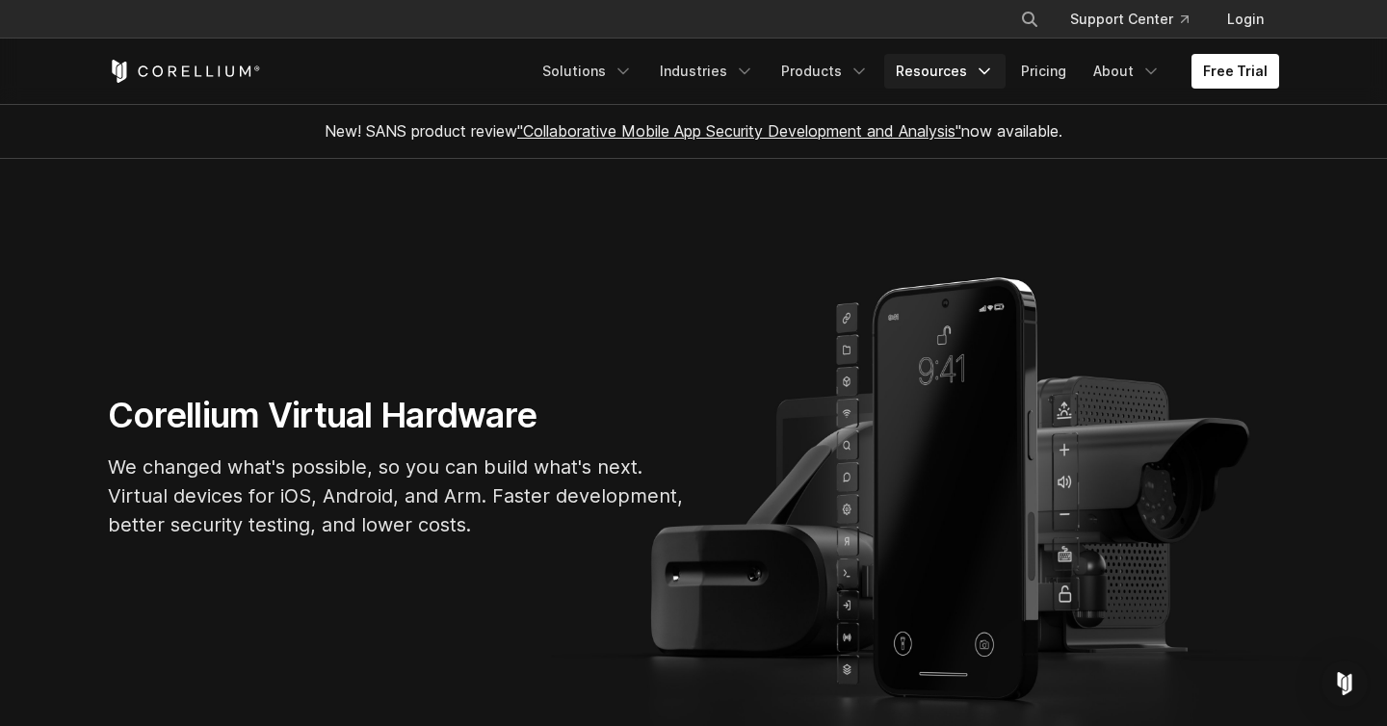
click at [990, 79] on icon "Navigation Menu" at bounding box center [984, 71] width 19 height 19
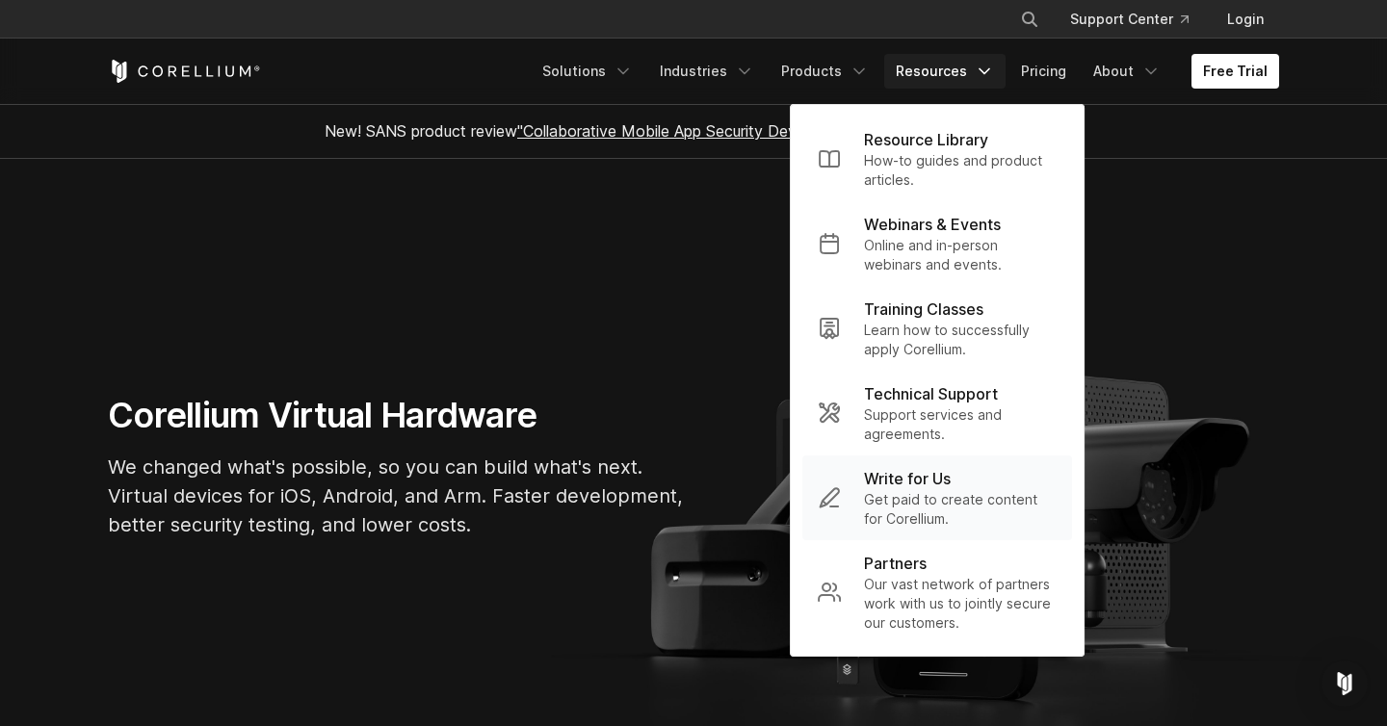
click at [953, 509] on p "Get paid to create content for Corellium." at bounding box center [960, 509] width 193 height 39
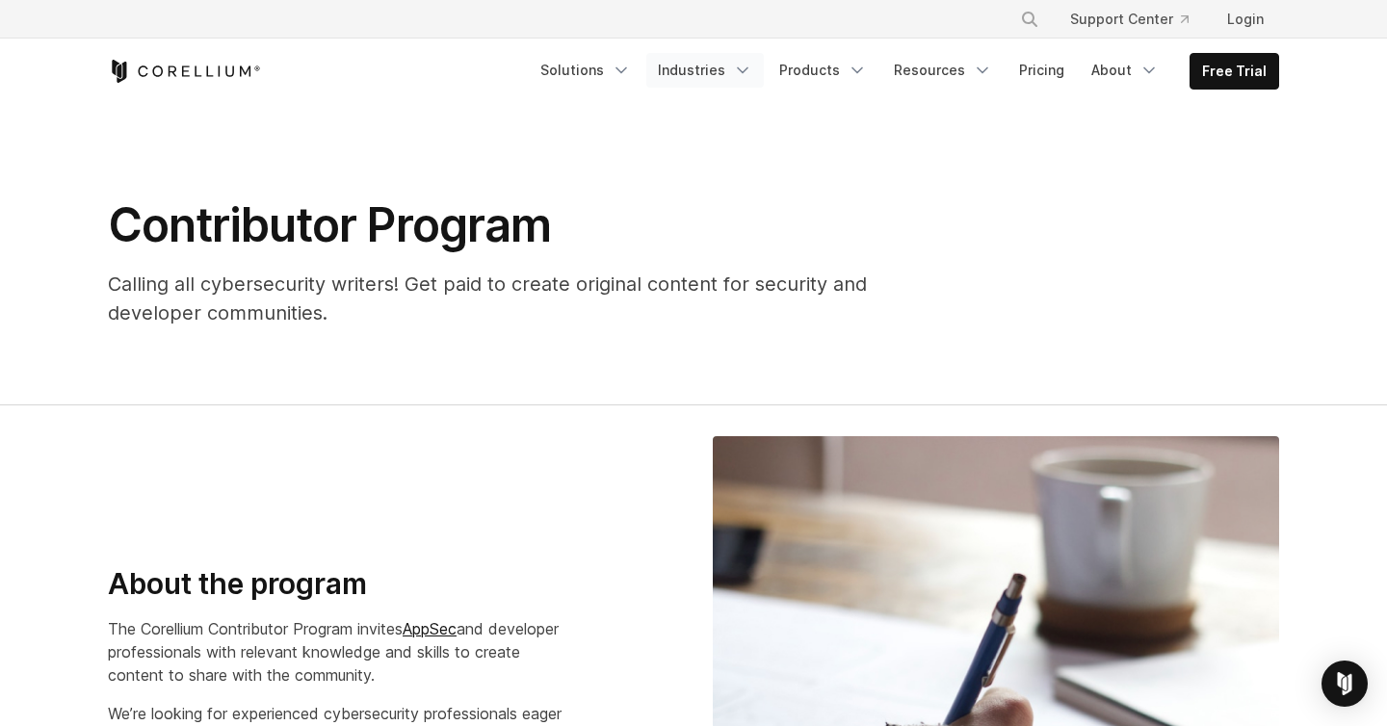
click at [750, 85] on link "Industries" at bounding box center [706, 70] width 118 height 35
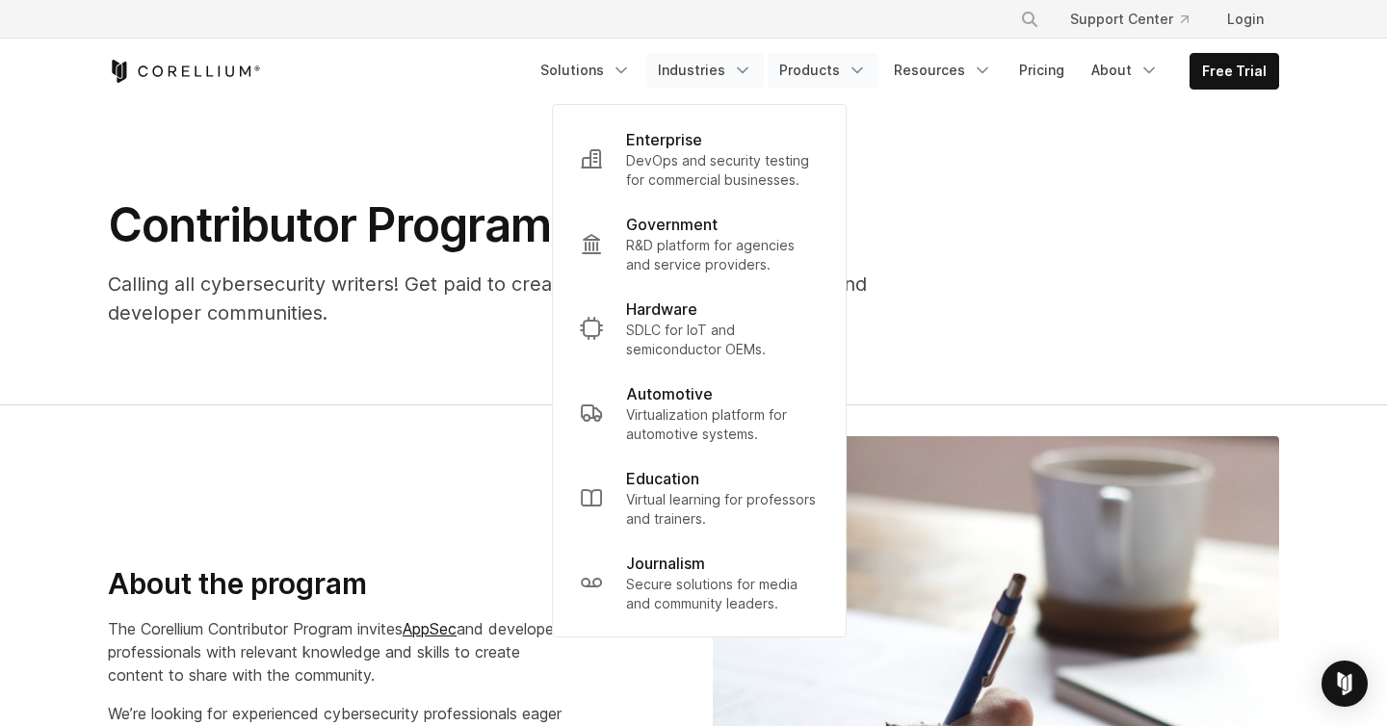
click at [845, 75] on link "Products" at bounding box center [823, 70] width 111 height 35
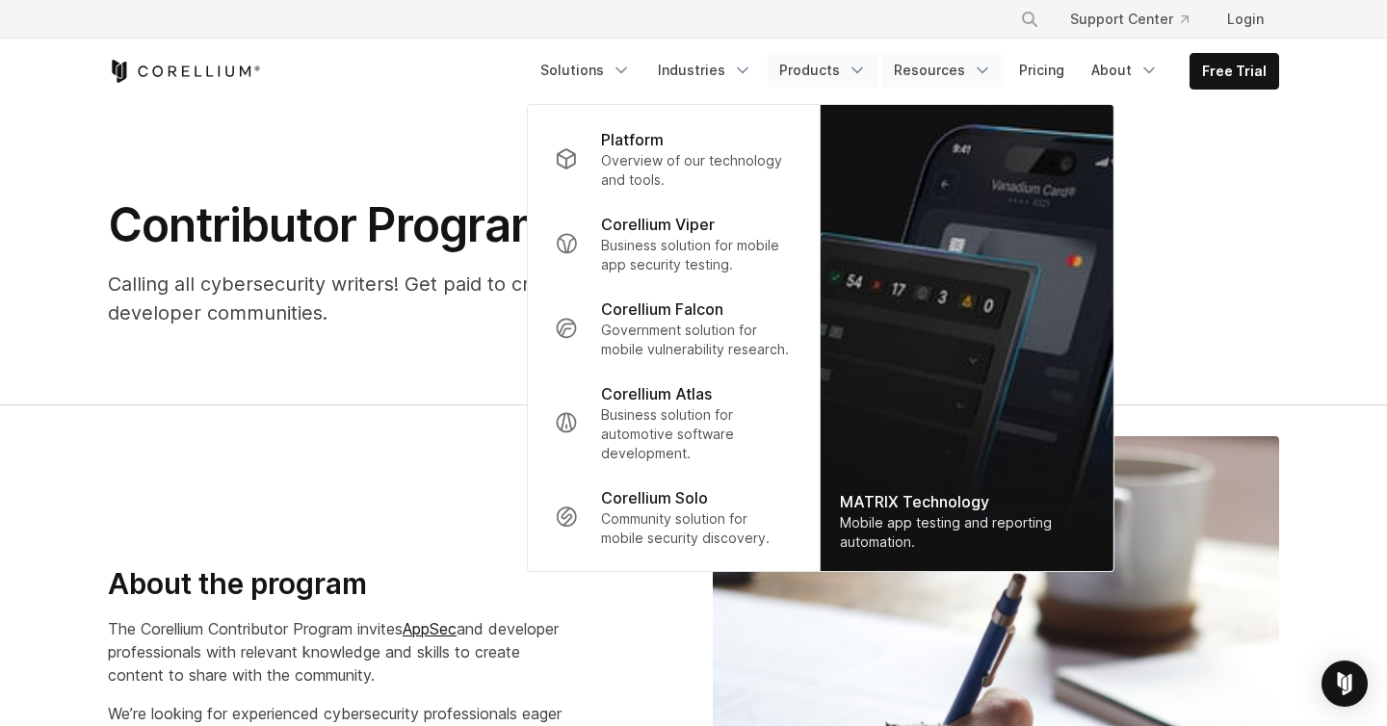
click at [915, 67] on link "Resources" at bounding box center [943, 70] width 121 height 35
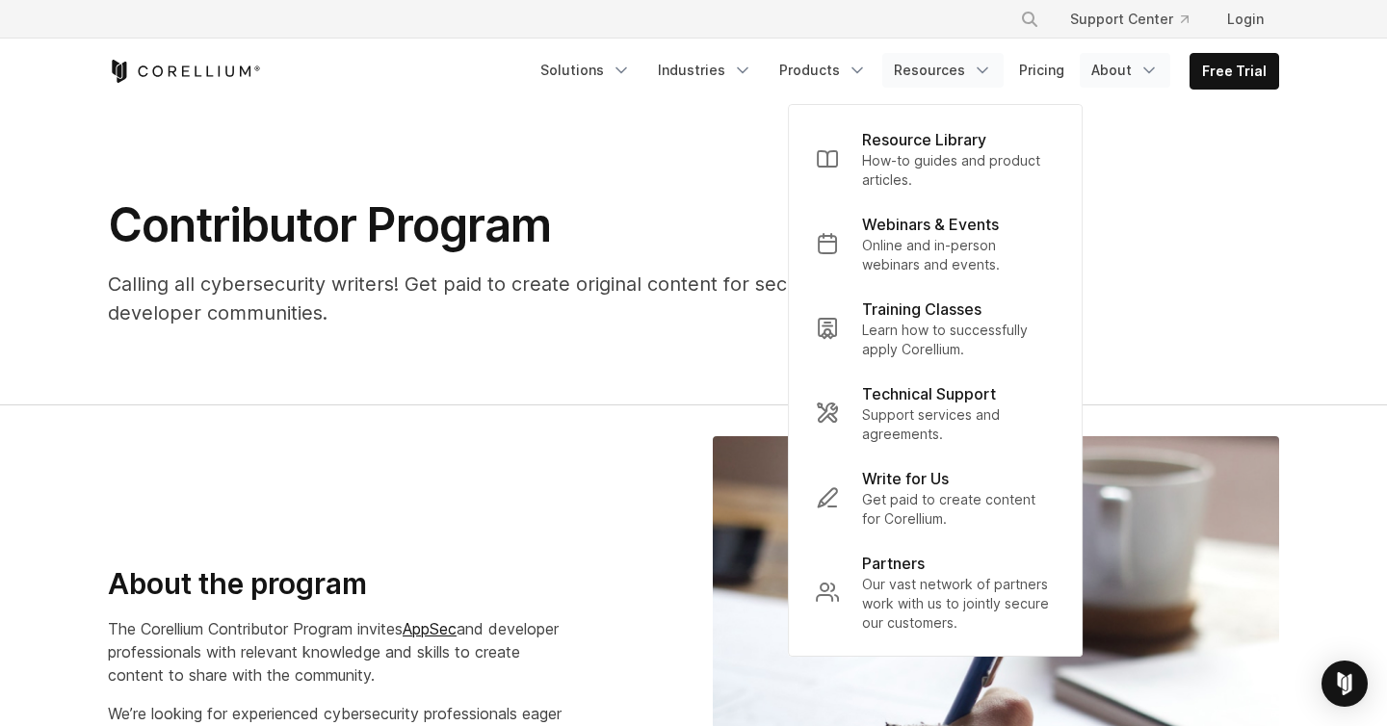
click at [1112, 77] on link "About" at bounding box center [1125, 70] width 91 height 35
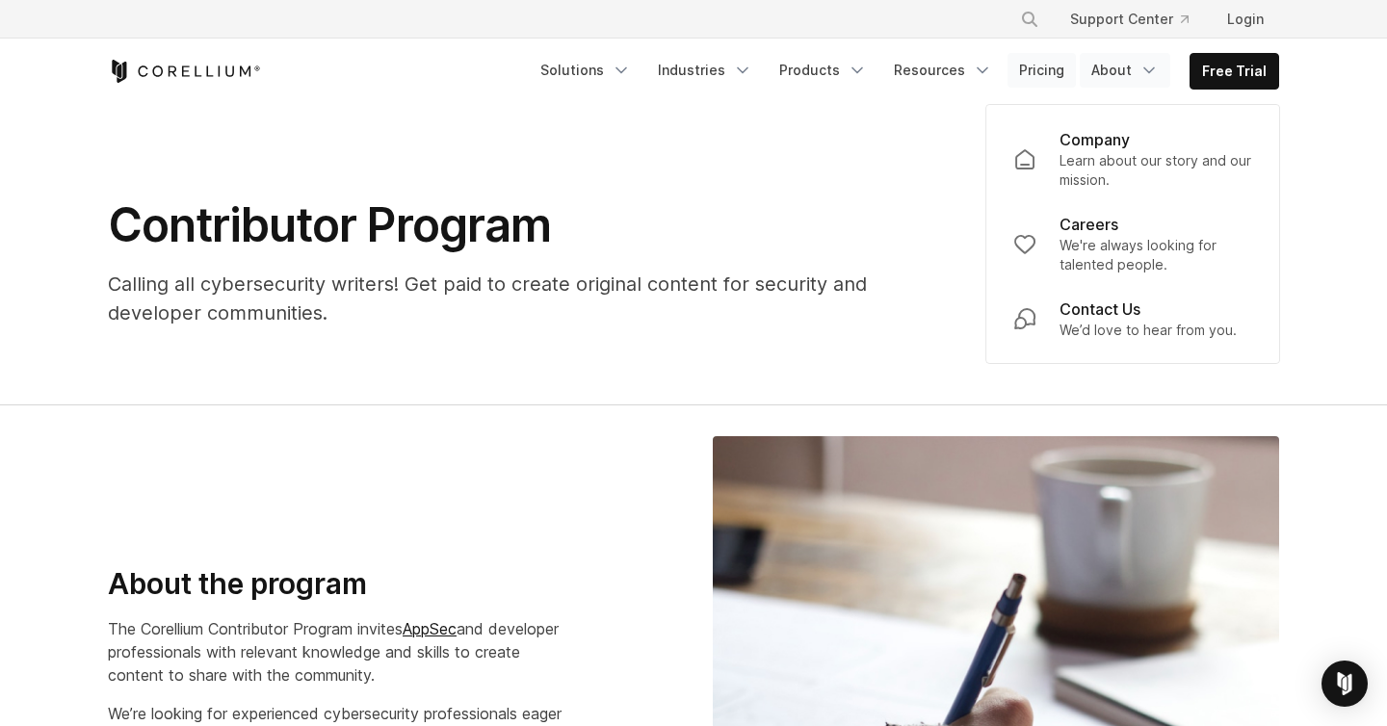
click at [1058, 83] on link "Pricing" at bounding box center [1042, 70] width 68 height 35
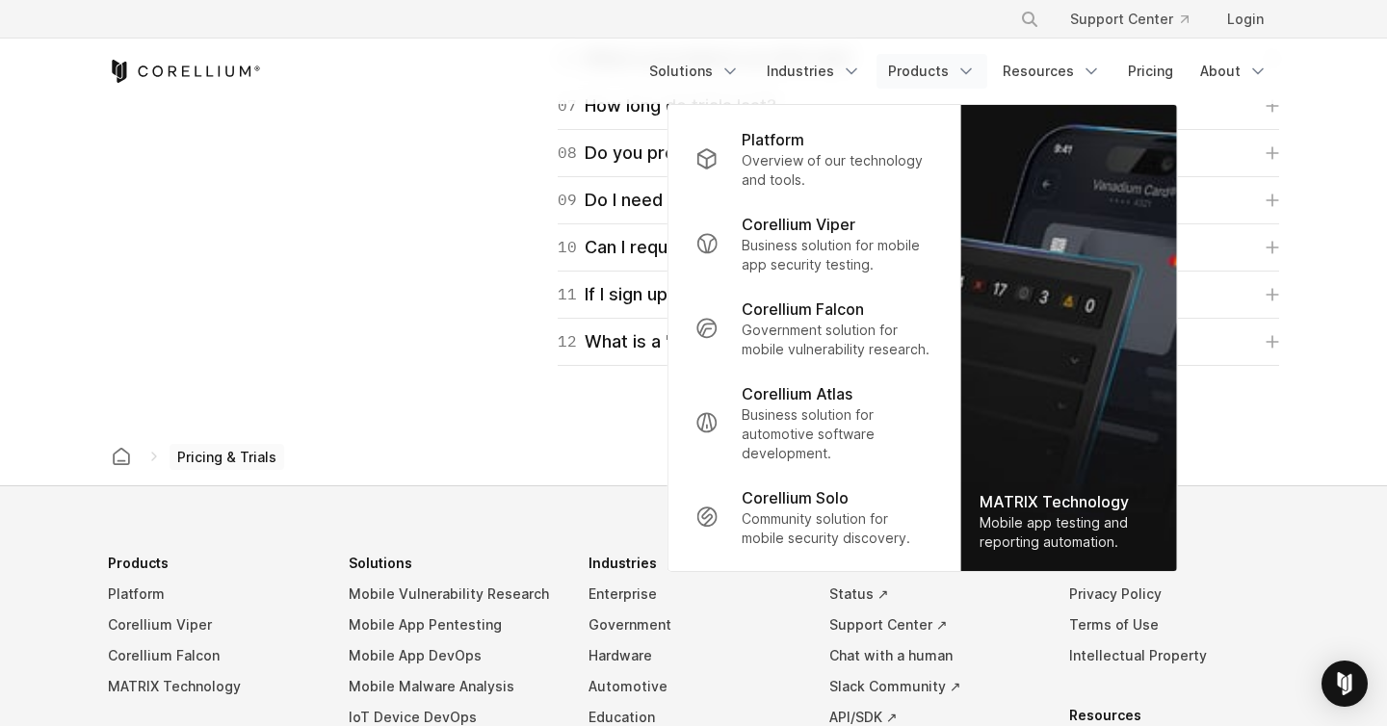
scroll to position [3499, 0]
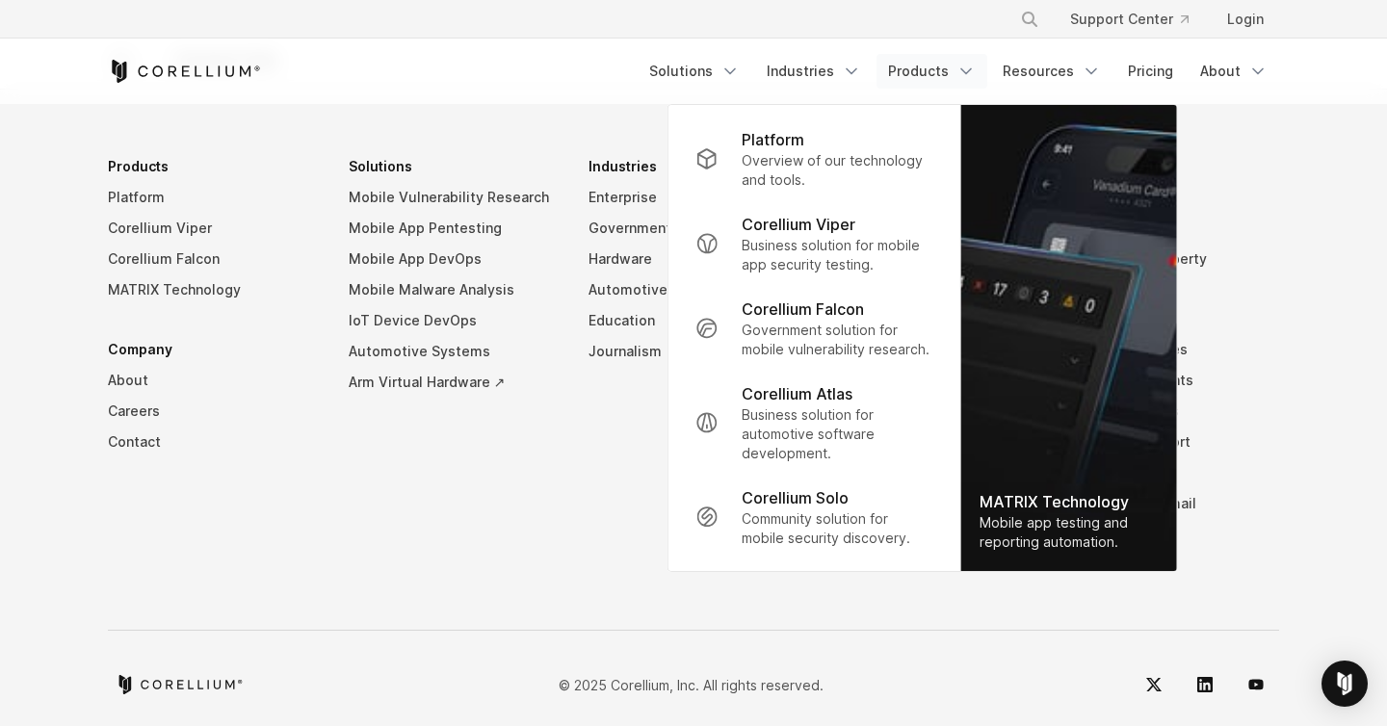
click at [455, 473] on li "Solutions Mobile Vulnerability Research Mobile App Pentesting Mobile App DevOps…" at bounding box center [454, 359] width 210 height 417
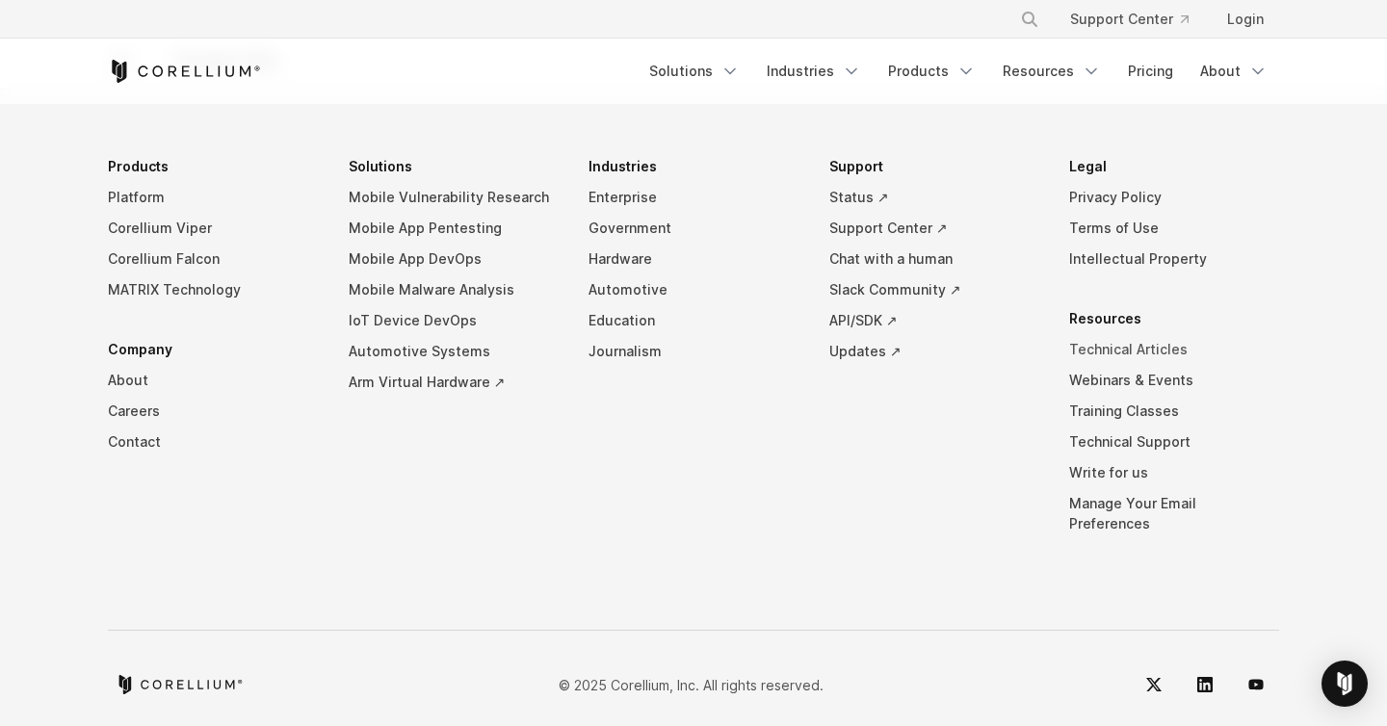
click at [1172, 356] on link "Technical Articles" at bounding box center [1174, 349] width 210 height 31
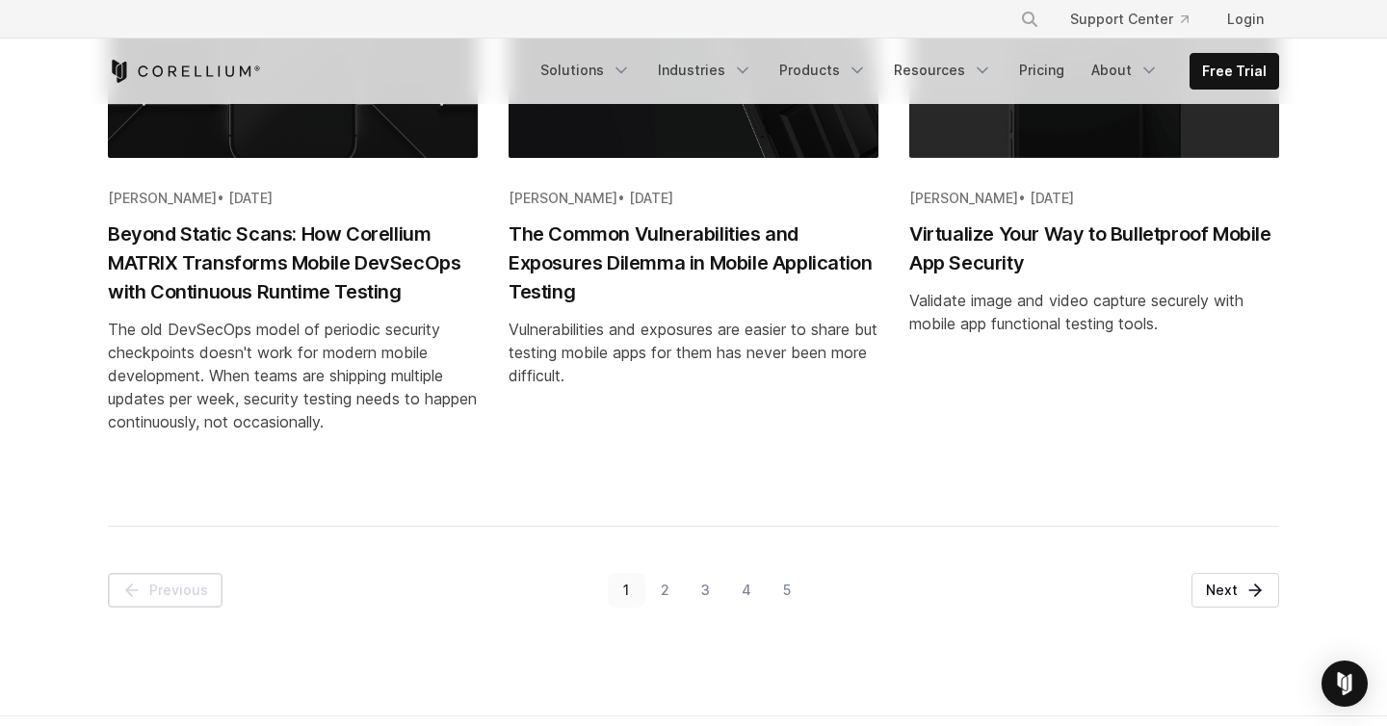
scroll to position [2402, 0]
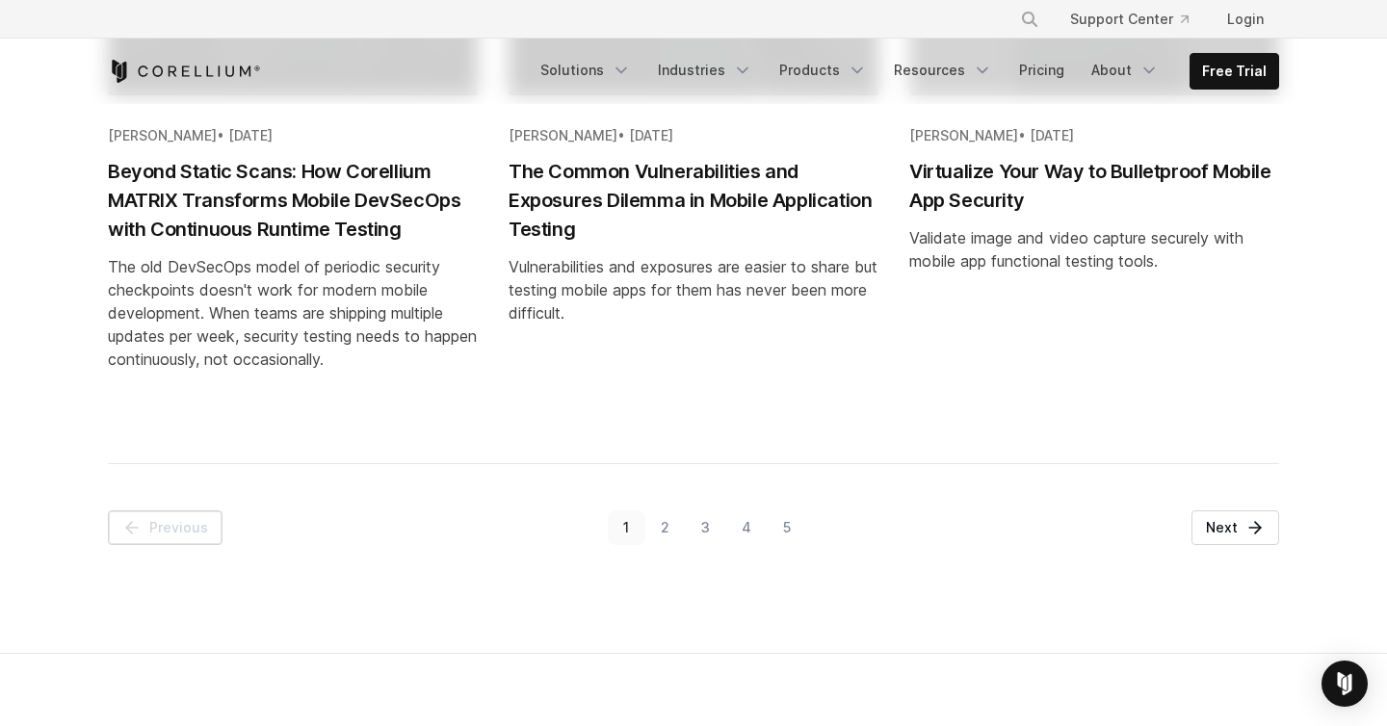
click at [658, 524] on link "2" at bounding box center [666, 528] width 40 height 35
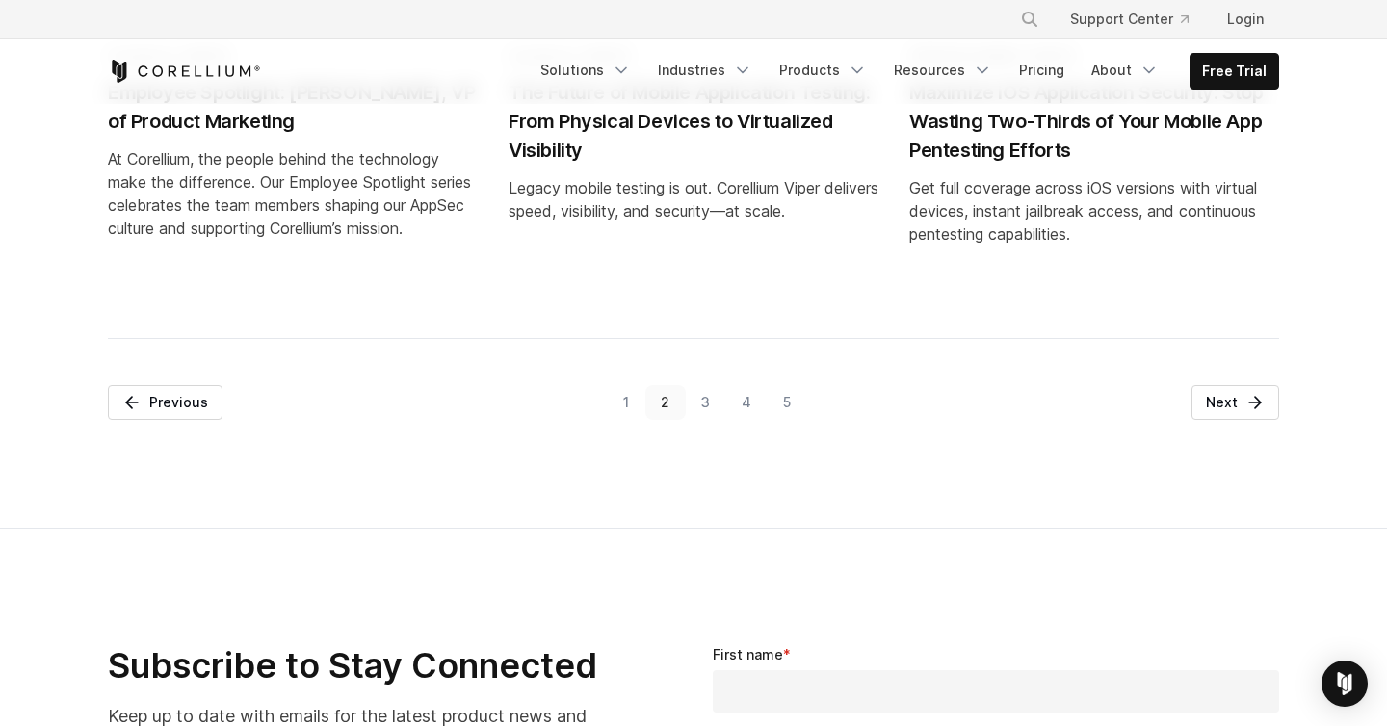
scroll to position [2467, 0]
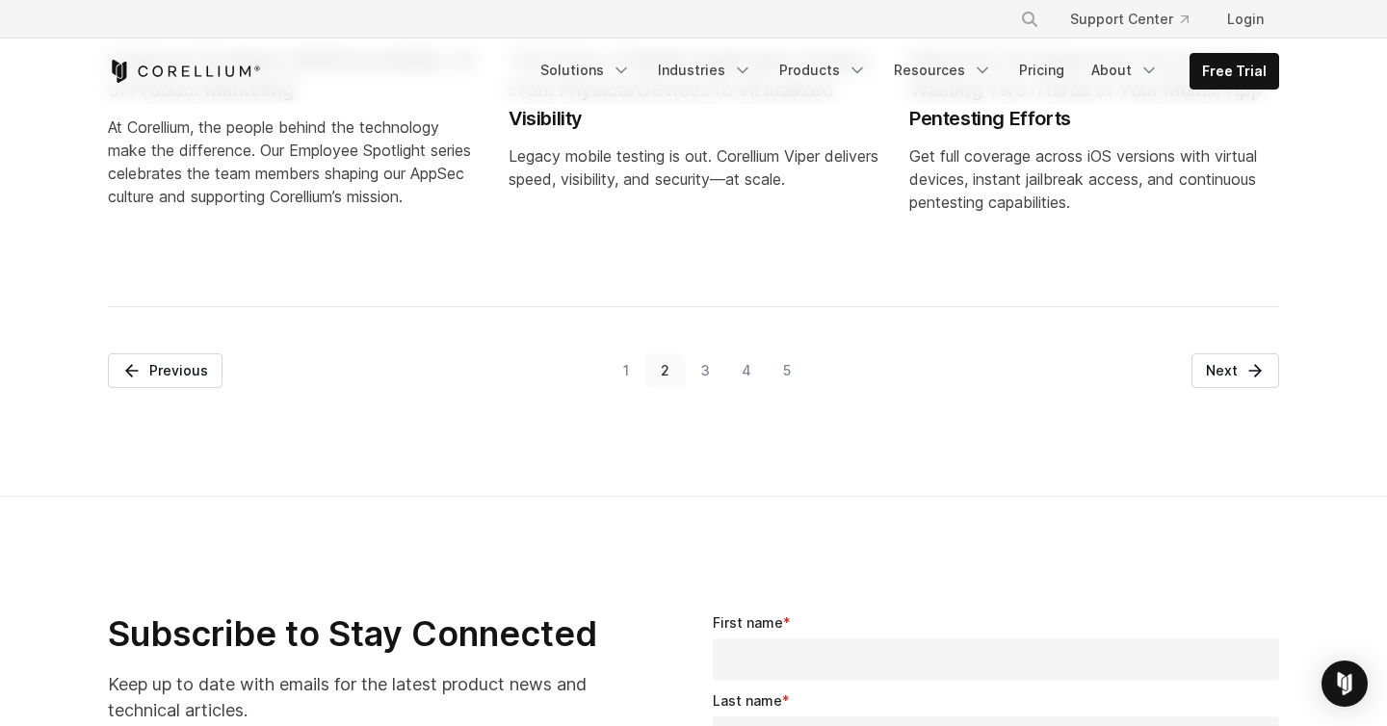
click at [709, 388] on link "3" at bounding box center [706, 371] width 40 height 35
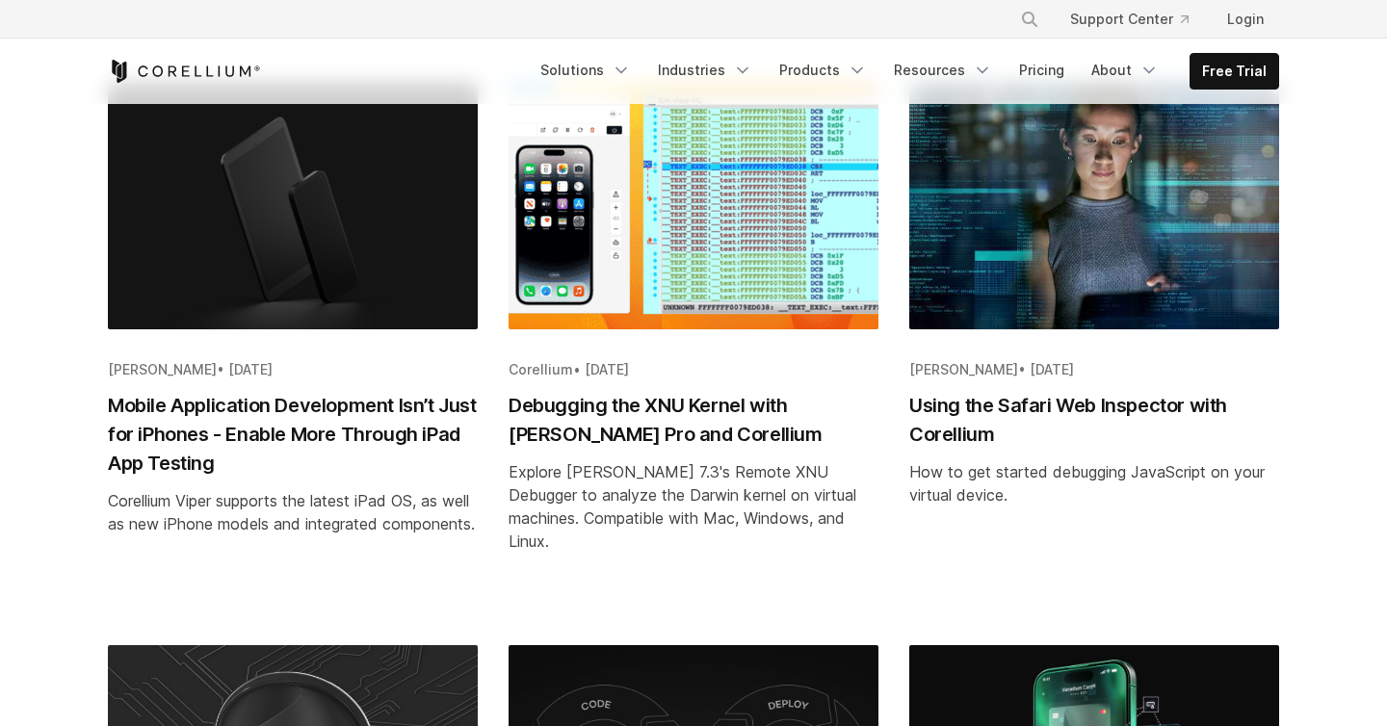
scroll to position [982, 0]
